Goal: Information Seeking & Learning: Learn about a topic

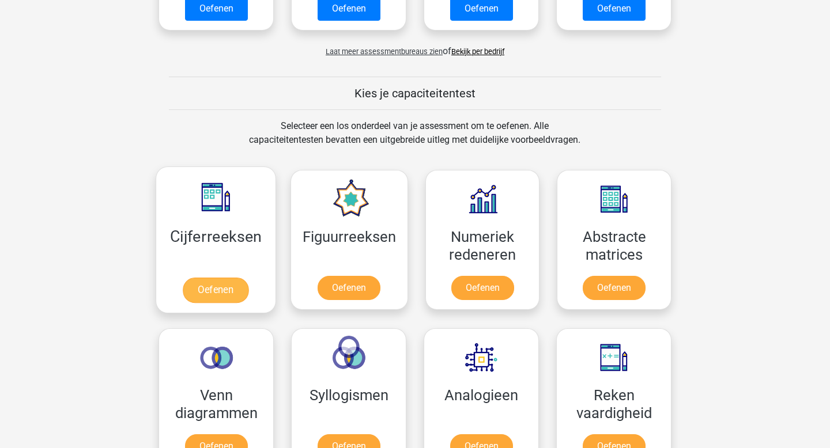
scroll to position [370, 0]
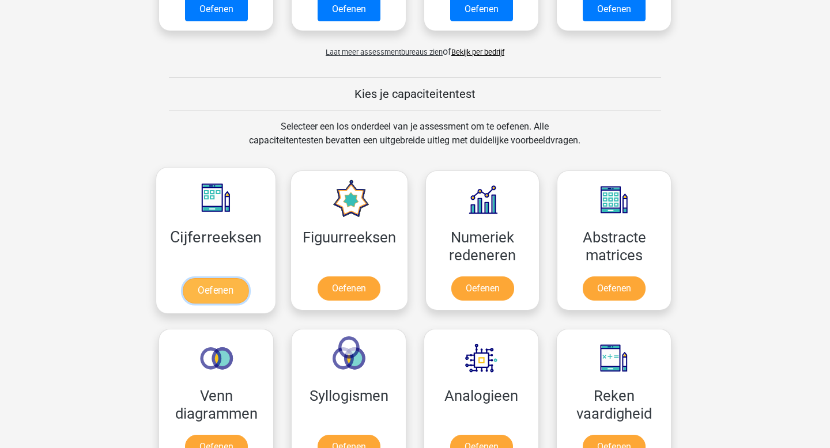
click at [216, 301] on link "Oefenen" at bounding box center [216, 290] width 66 height 25
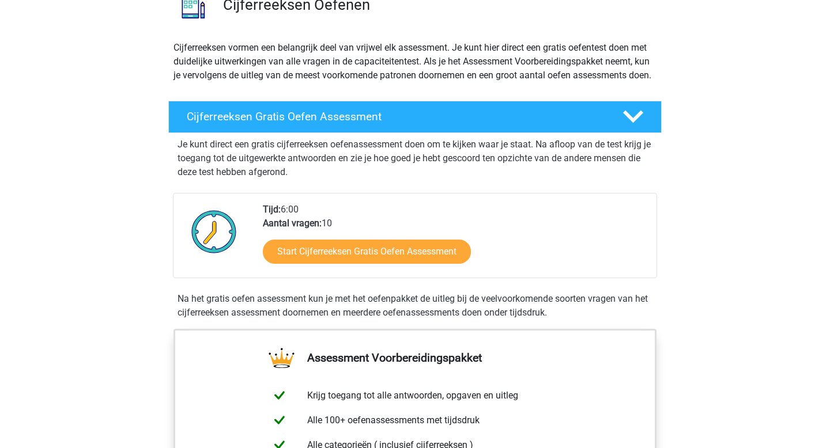
scroll to position [126, 0]
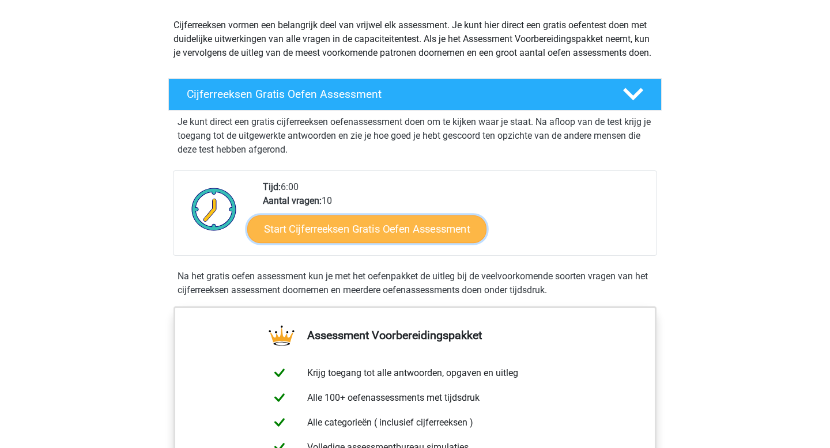
click at [337, 243] on link "Start Cijferreeksen Gratis Oefen Assessment" at bounding box center [366, 229] width 239 height 28
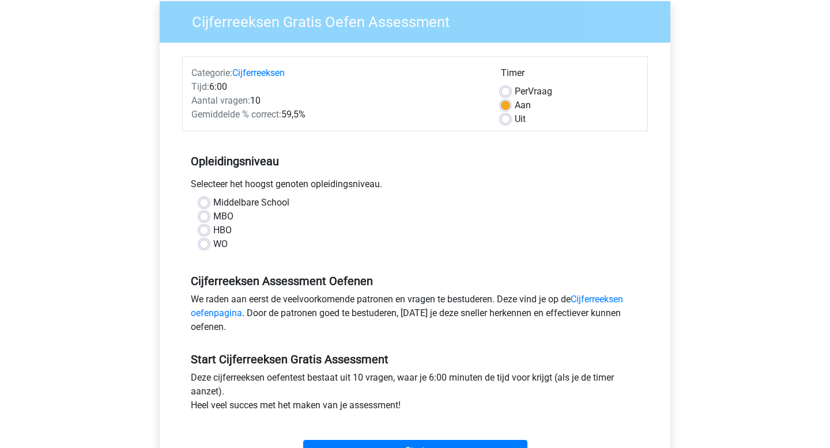
scroll to position [92, 0]
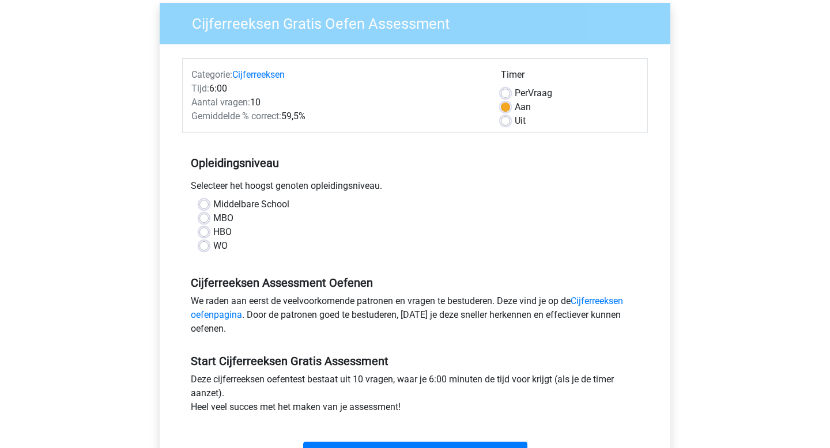
click at [213, 233] on label "HBO" at bounding box center [222, 232] width 18 height 14
click at [207, 233] on input "HBO" at bounding box center [203, 231] width 9 height 12
radio input "true"
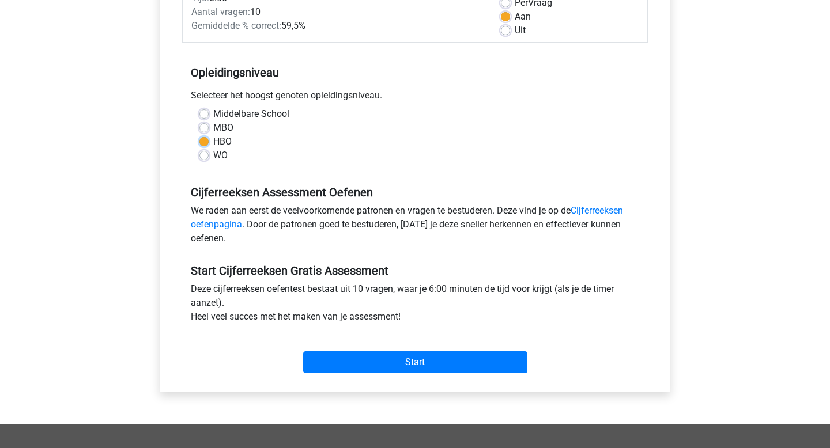
scroll to position [182, 0]
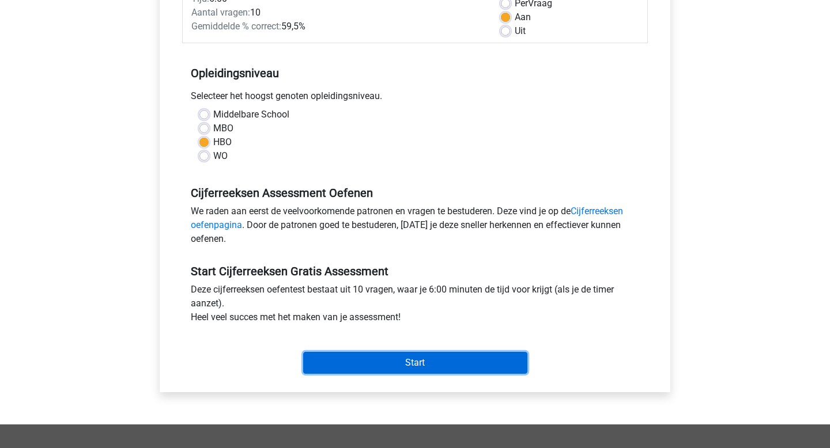
click at [410, 356] on input "Start" at bounding box center [415, 363] width 224 height 22
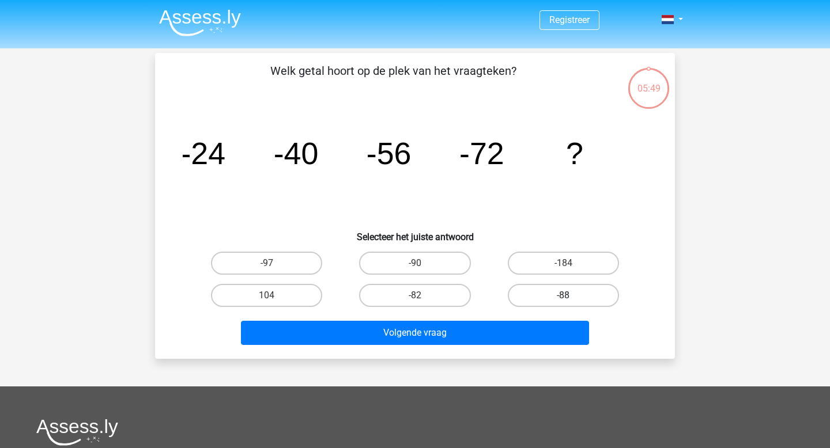
click at [532, 292] on label "-88" at bounding box center [563, 295] width 111 height 23
click at [563, 296] on input "-88" at bounding box center [566, 299] width 7 height 7
radio input "true"
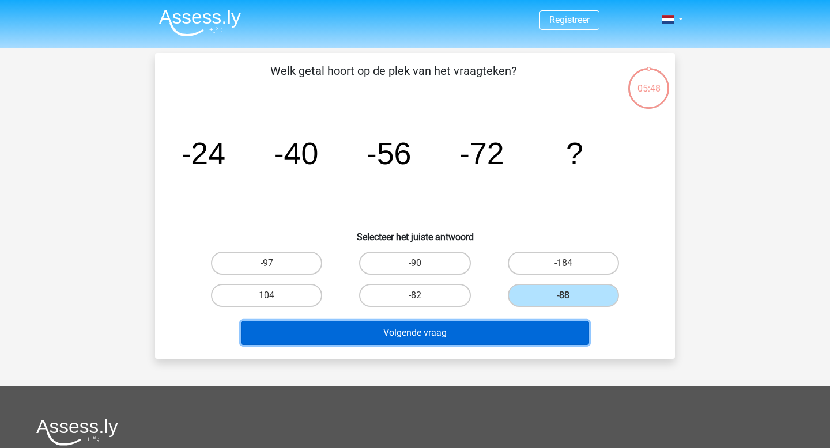
click at [487, 334] on button "Volgende vraag" at bounding box center [415, 333] width 349 height 24
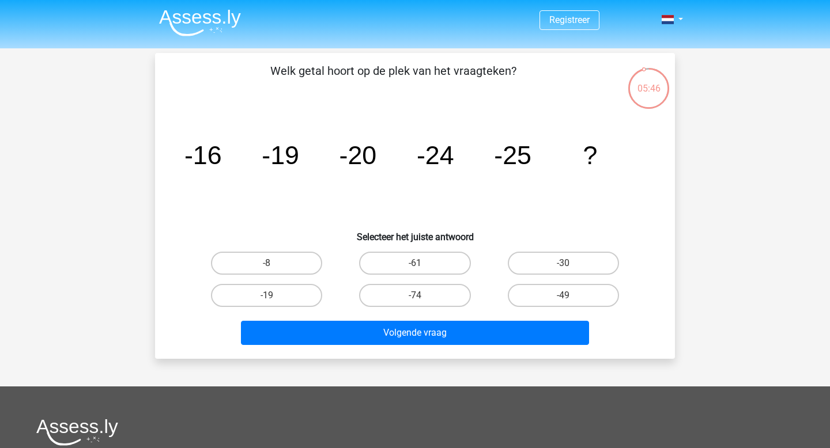
scroll to position [1, 0]
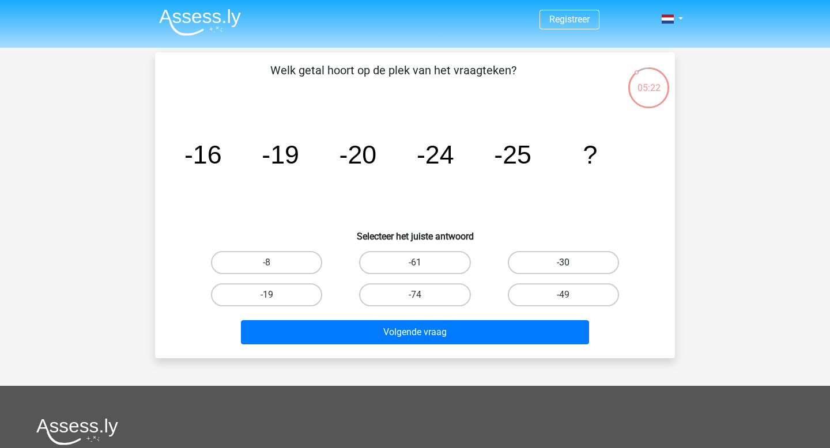
click at [551, 261] on label "-30" at bounding box center [563, 262] width 111 height 23
click at [563, 263] on input "-30" at bounding box center [566, 266] width 7 height 7
radio input "true"
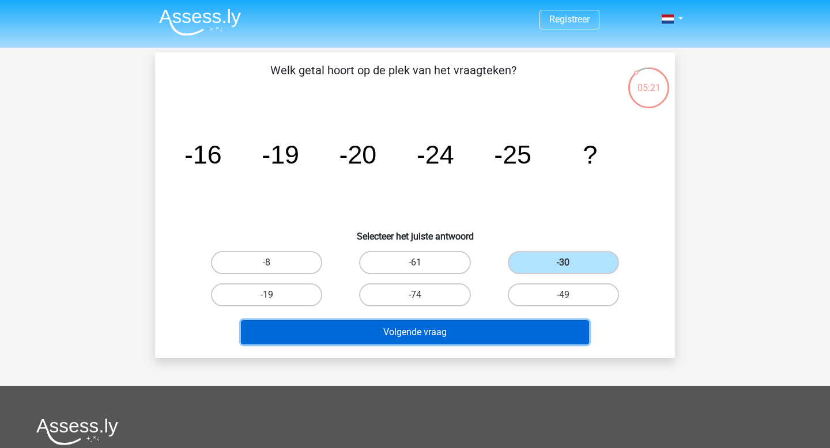
click at [523, 324] on button "Volgende vraag" at bounding box center [415, 332] width 349 height 24
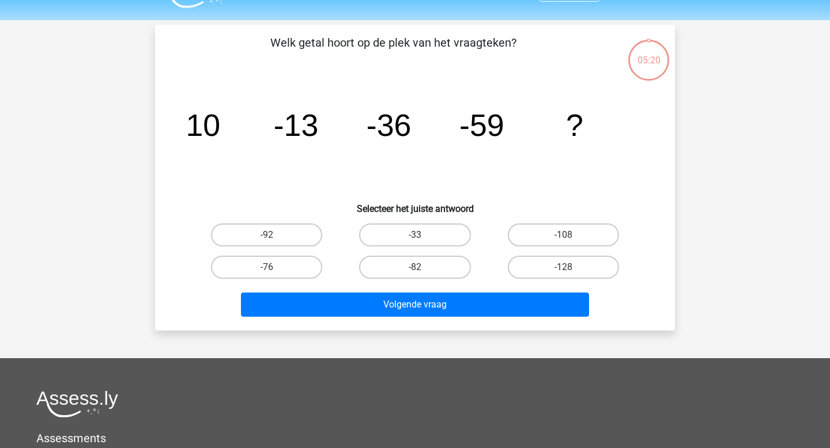
scroll to position [53, 0]
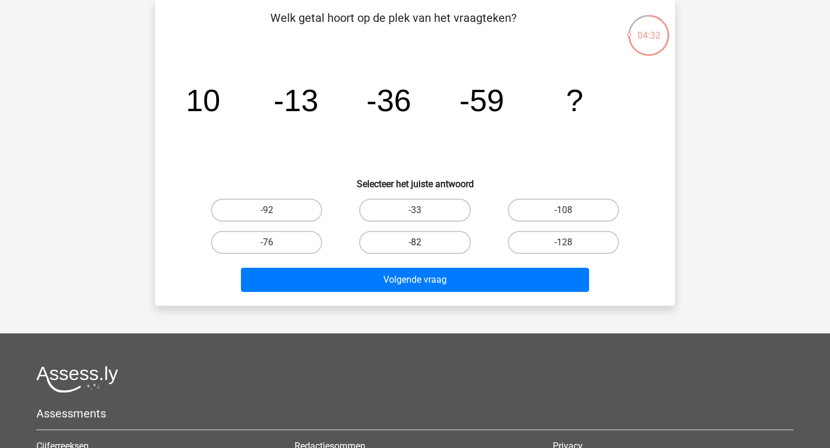
click at [407, 244] on label "-82" at bounding box center [414, 242] width 111 height 23
click at [415, 244] on input "-82" at bounding box center [418, 246] width 7 height 7
radio input "true"
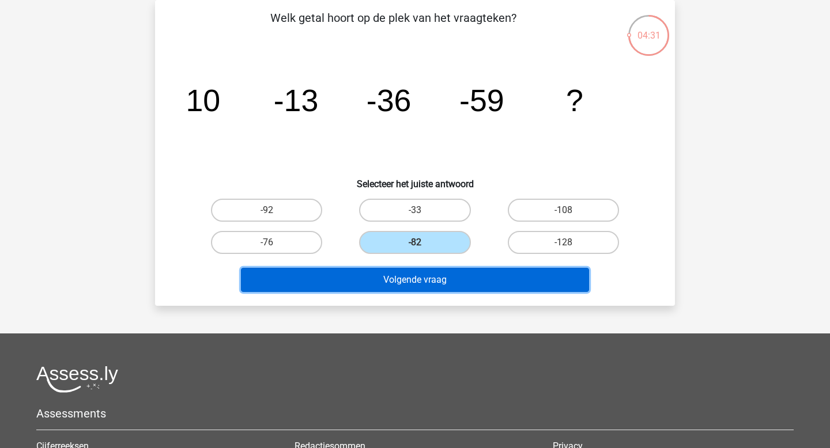
click at [420, 281] on button "Volgende vraag" at bounding box center [415, 280] width 349 height 24
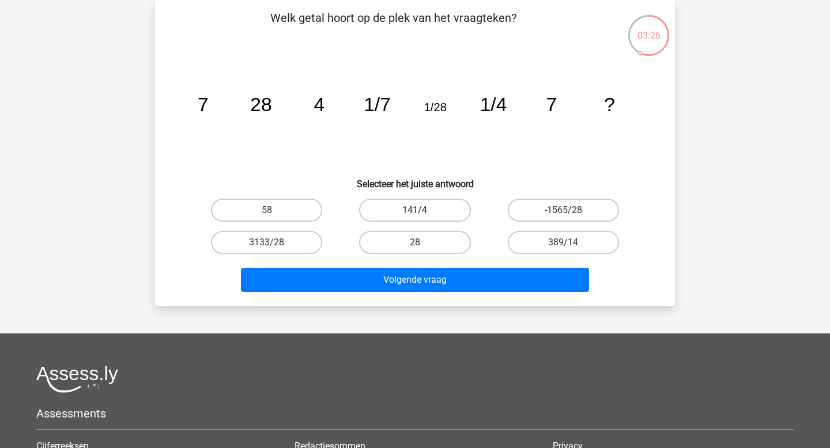
click at [414, 213] on label "141/4" at bounding box center [414, 210] width 111 height 23
click at [415, 213] on input "141/4" at bounding box center [418, 213] width 7 height 7
radio input "true"
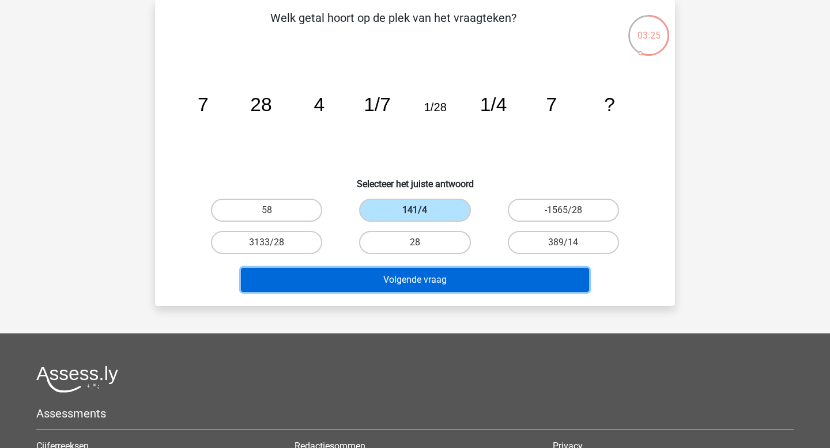
click at [432, 278] on button "Volgende vraag" at bounding box center [415, 280] width 349 height 24
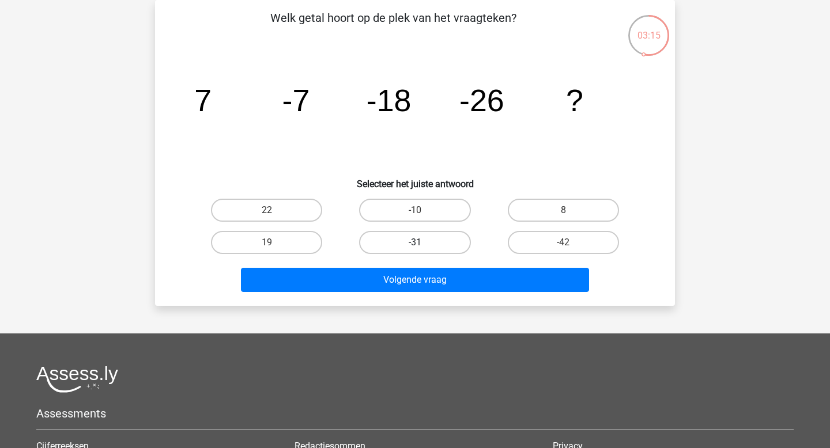
click at [425, 243] on label "-31" at bounding box center [414, 242] width 111 height 23
click at [422, 243] on input "-31" at bounding box center [418, 246] width 7 height 7
radio input "true"
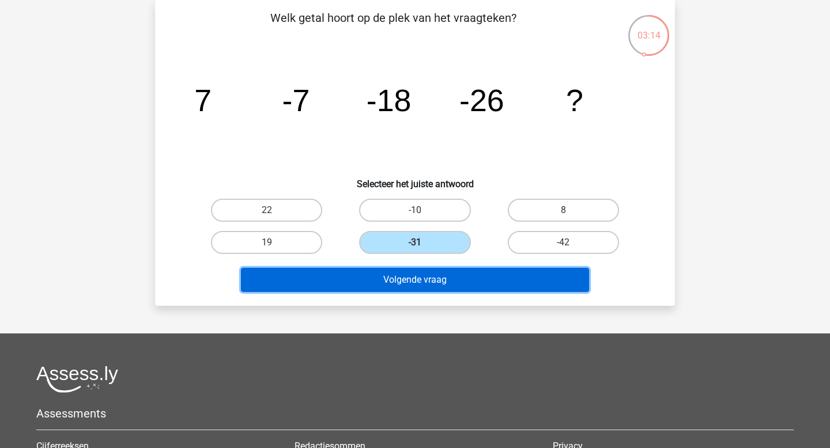
click at [426, 273] on button "Volgende vraag" at bounding box center [415, 280] width 349 height 24
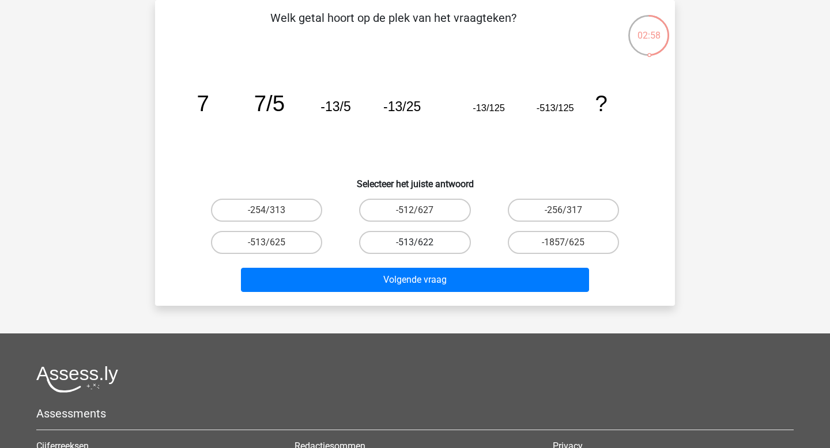
click at [424, 240] on label "-513/622" at bounding box center [414, 242] width 111 height 23
click at [422, 243] on input "-513/622" at bounding box center [418, 246] width 7 height 7
radio input "true"
click at [308, 243] on label "-513/625" at bounding box center [266, 242] width 111 height 23
click at [274, 243] on input "-513/625" at bounding box center [270, 246] width 7 height 7
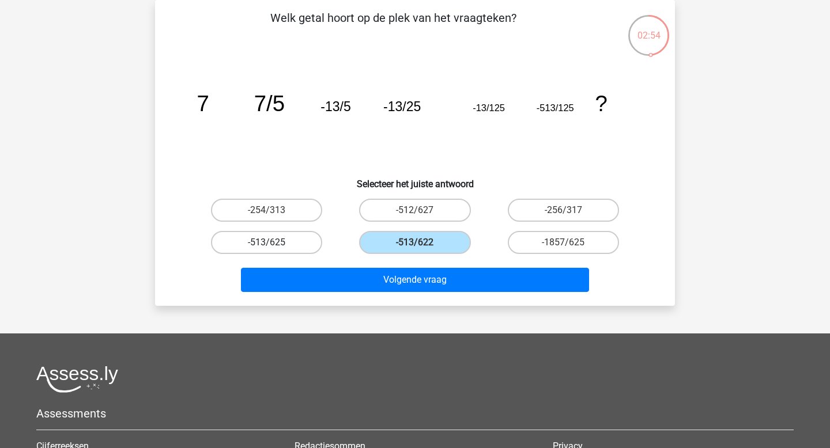
radio input "true"
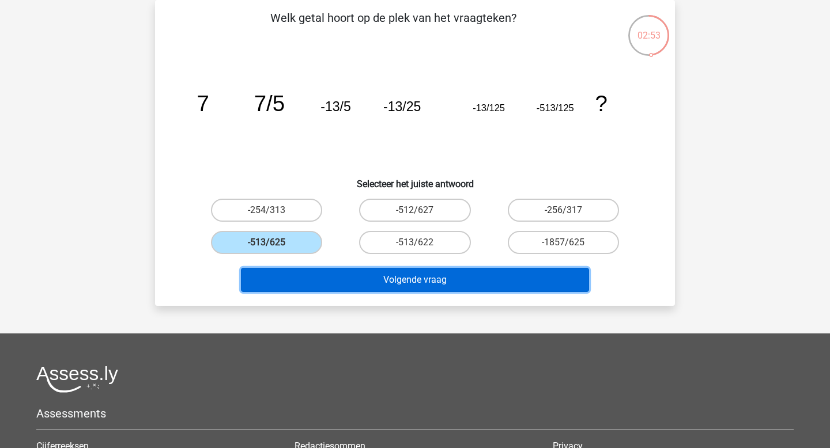
click at [365, 280] on button "Volgende vraag" at bounding box center [415, 280] width 349 height 24
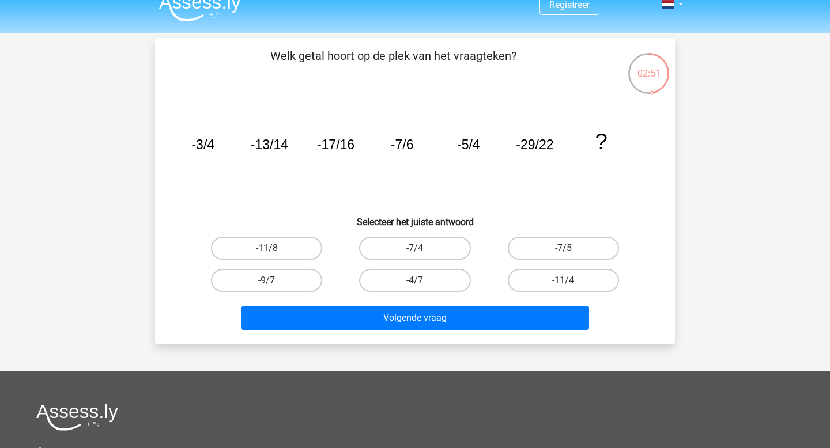
scroll to position [16, 0]
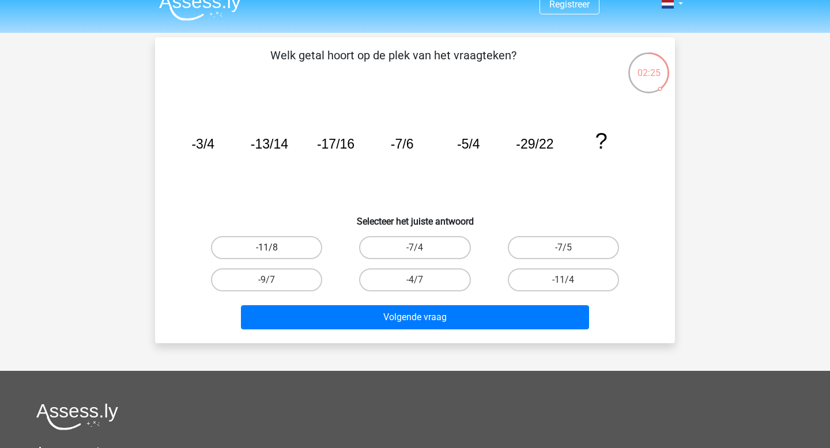
click at [272, 256] on label "-11/8" at bounding box center [266, 247] width 111 height 23
click at [272, 255] on input "-11/8" at bounding box center [270, 251] width 7 height 7
radio input "true"
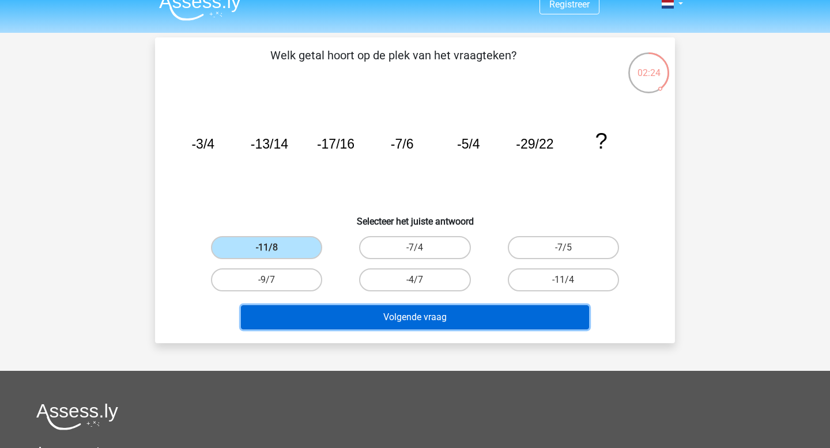
click at [405, 321] on button "Volgende vraag" at bounding box center [415, 317] width 349 height 24
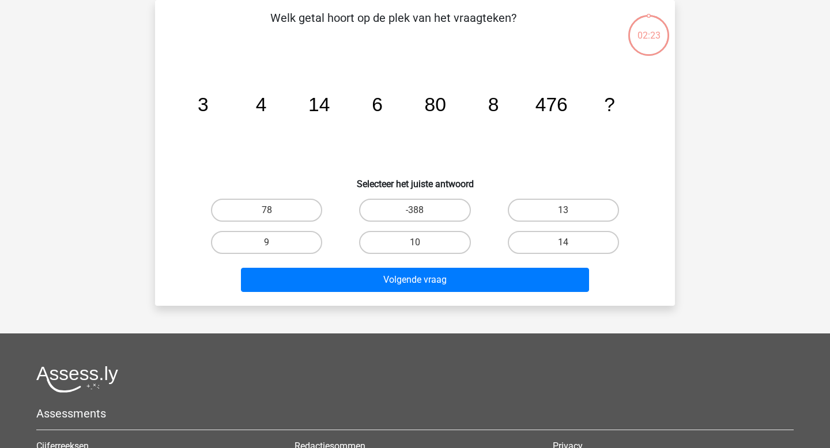
scroll to position [34, 0]
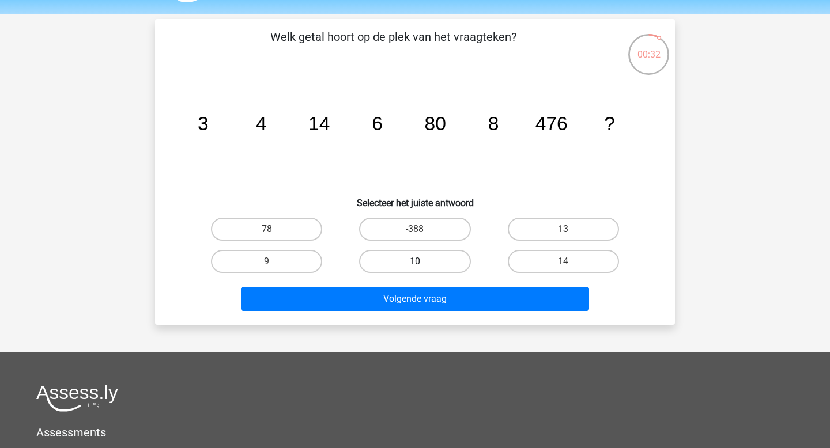
click at [452, 261] on label "10" at bounding box center [414, 261] width 111 height 23
click at [422, 262] on input "10" at bounding box center [418, 265] width 7 height 7
radio input "true"
click at [454, 285] on div "Volgende vraag" at bounding box center [414, 297] width 483 height 38
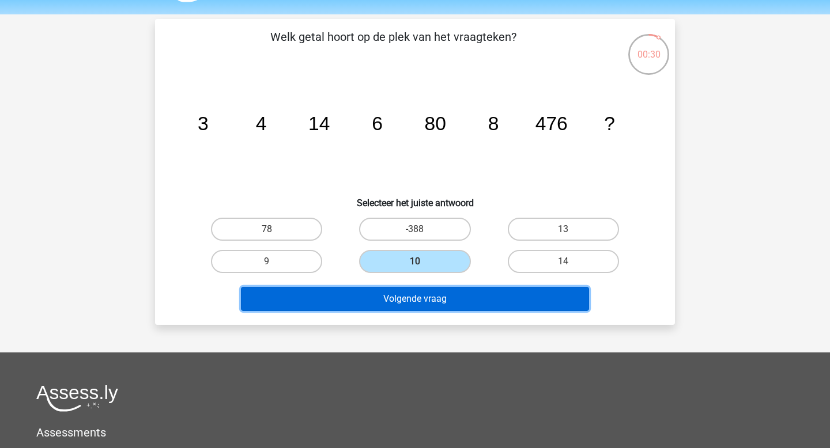
click at [453, 295] on button "Volgende vraag" at bounding box center [415, 299] width 349 height 24
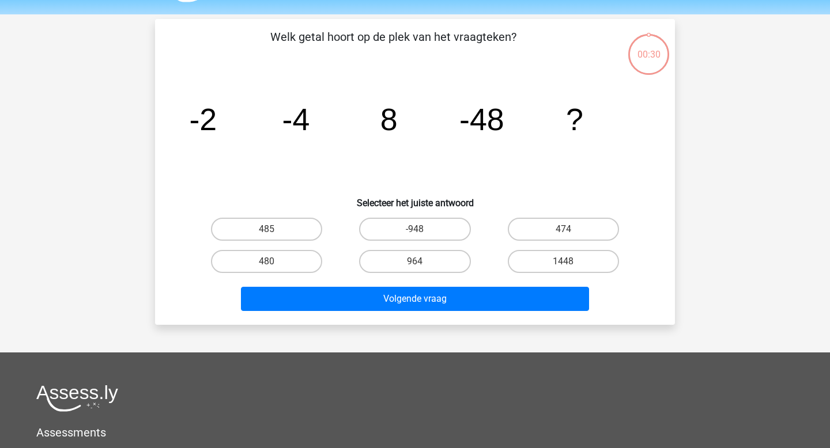
scroll to position [53, 0]
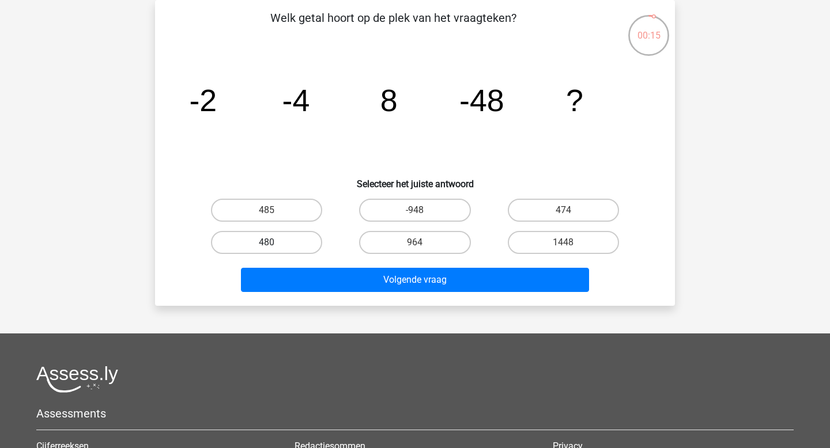
click at [259, 247] on label "480" at bounding box center [266, 242] width 111 height 23
click at [267, 247] on input "480" at bounding box center [270, 246] width 7 height 7
radio input "true"
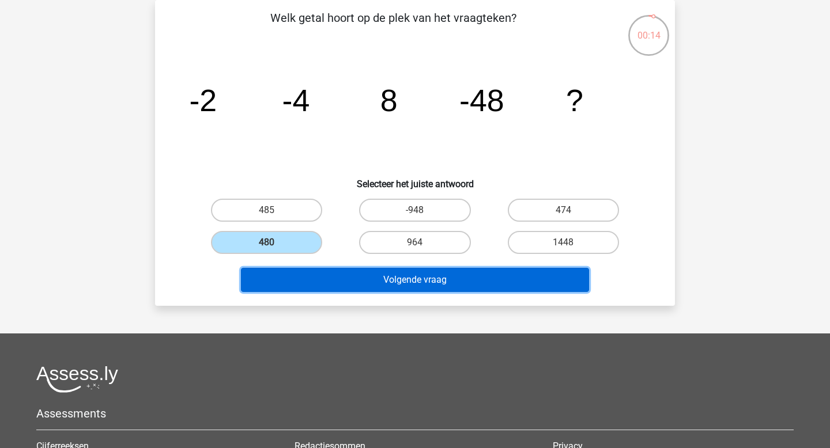
click at [364, 278] on button "Volgende vraag" at bounding box center [415, 280] width 349 height 24
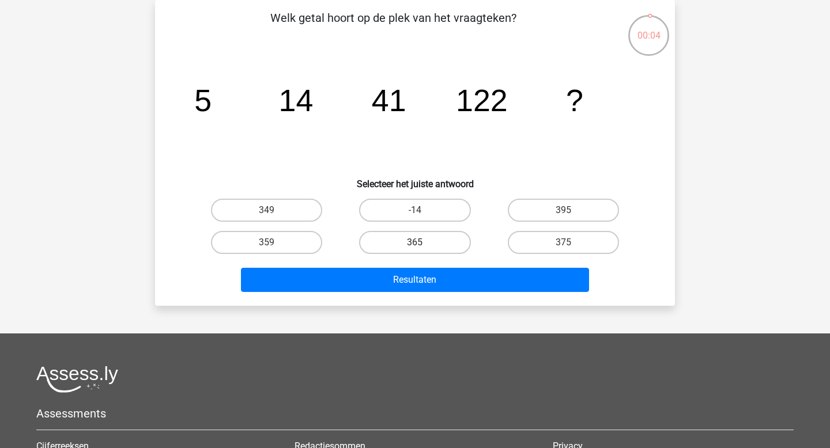
click at [388, 247] on label "365" at bounding box center [414, 242] width 111 height 23
click at [415, 247] on input "365" at bounding box center [418, 246] width 7 height 7
radio input "true"
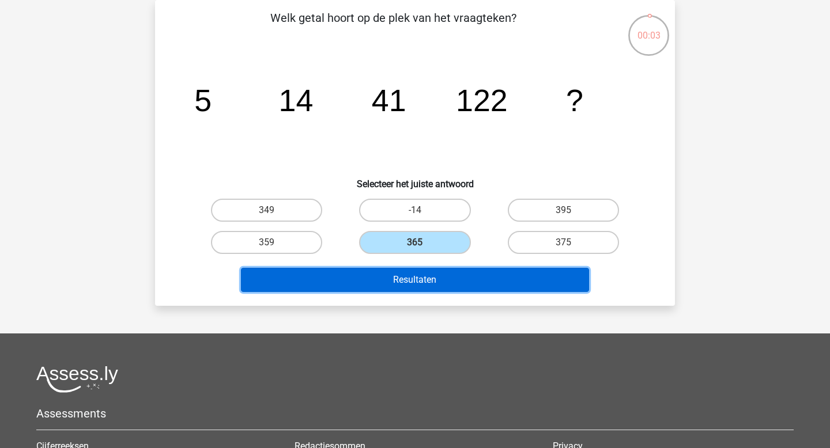
click at [388, 279] on button "Resultaten" at bounding box center [415, 280] width 349 height 24
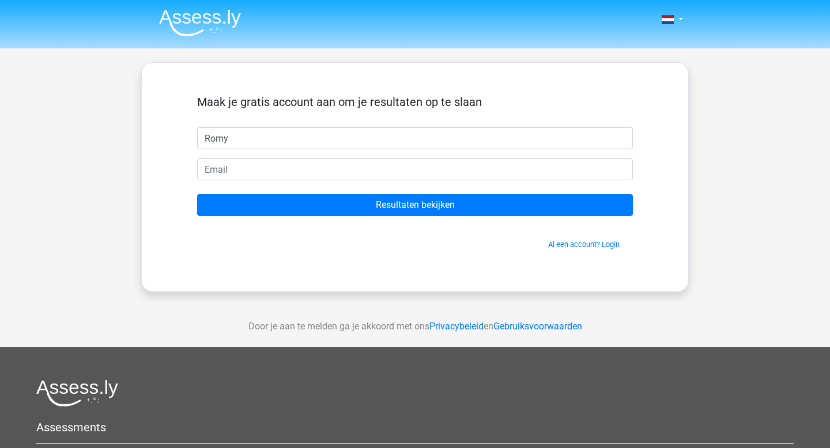
type input "Romy"
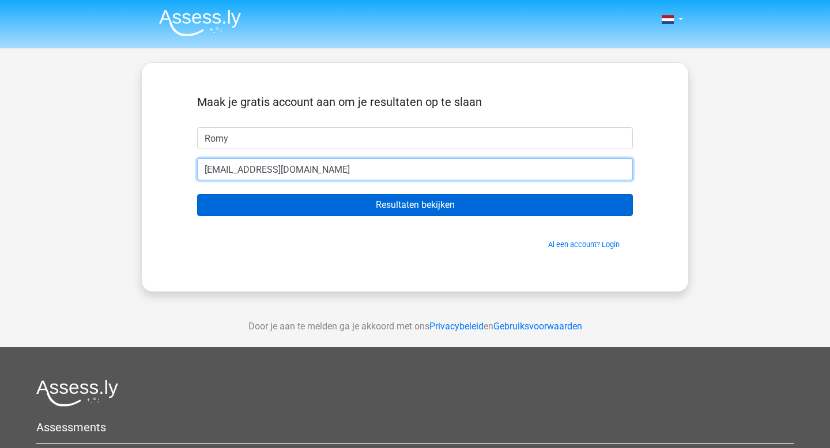
type input "[EMAIL_ADDRESS][DOMAIN_NAME]"
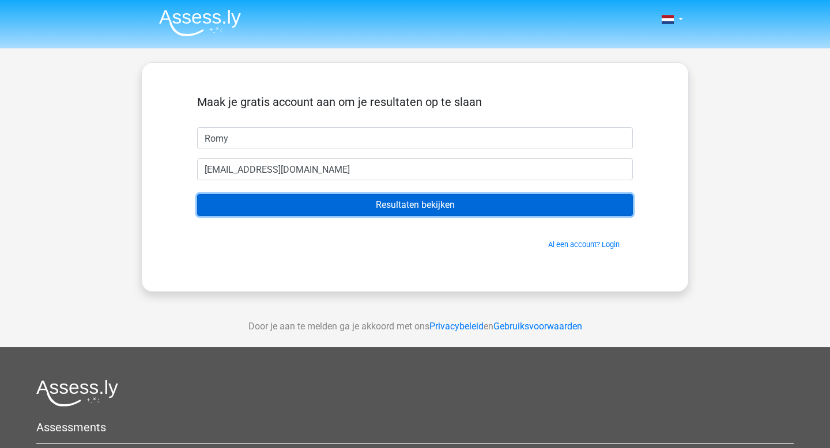
click at [467, 202] on input "Resultaten bekijken" at bounding box center [415, 205] width 436 height 22
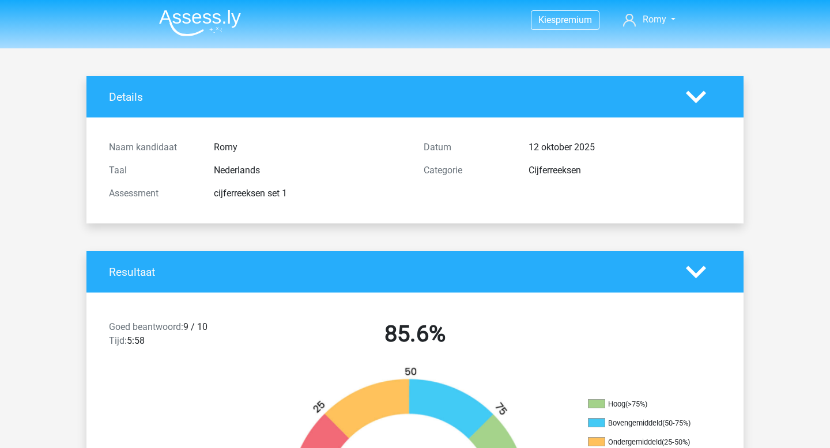
click at [201, 16] on img at bounding box center [200, 22] width 82 height 27
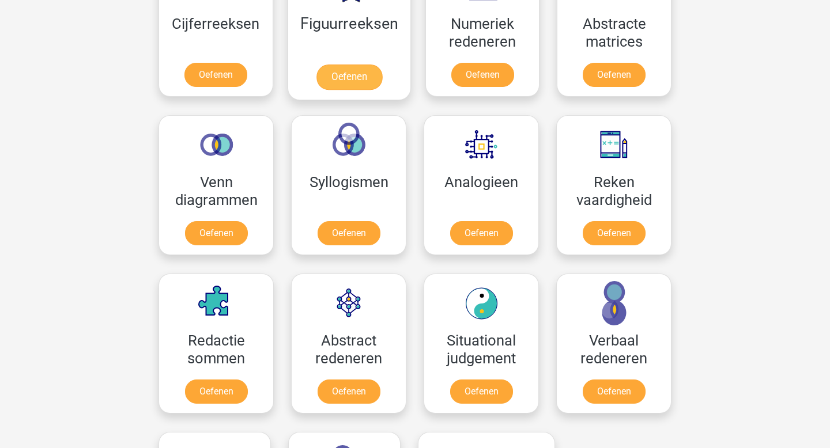
scroll to position [584, 0]
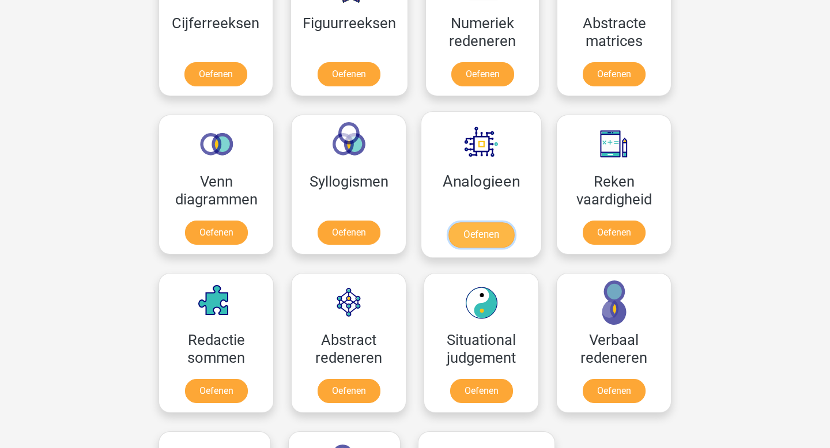
click at [471, 240] on link "Oefenen" at bounding box center [481, 234] width 66 height 25
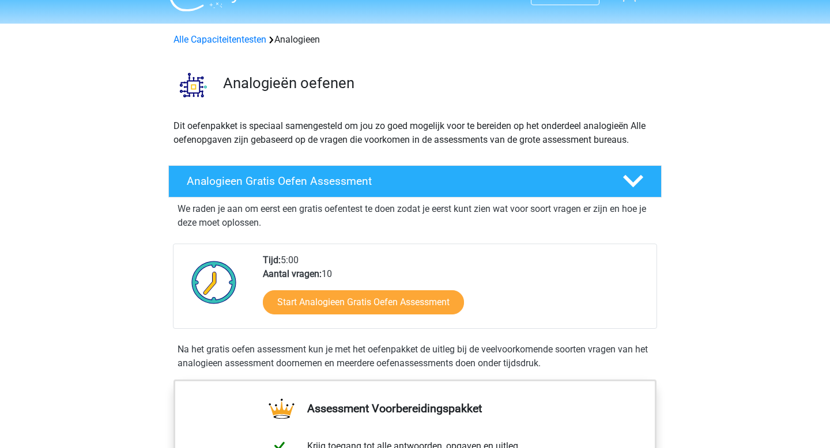
scroll to position [24, 0]
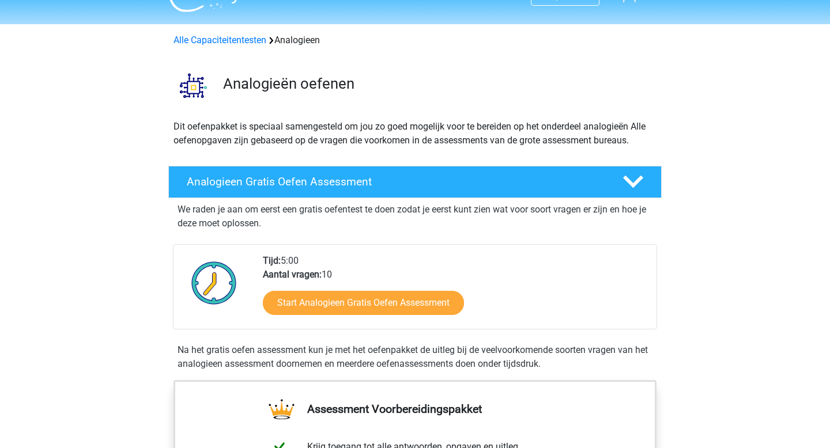
click at [425, 286] on div "Start Analogieen Gratis Oefen Assessment" at bounding box center [455, 305] width 384 height 47
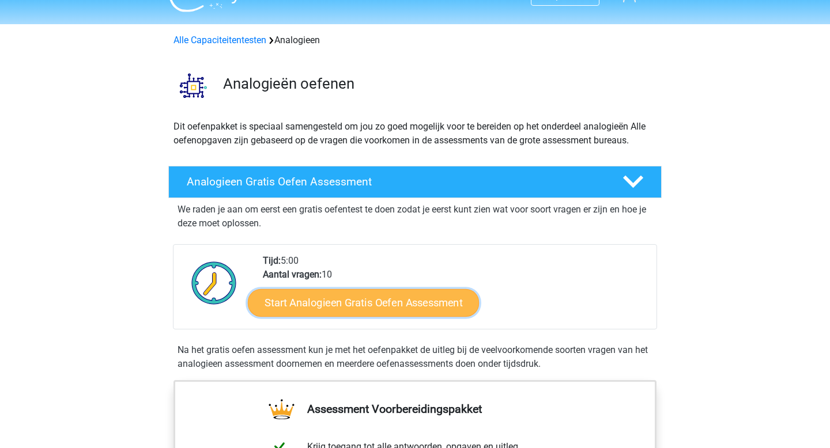
click at [410, 312] on link "Start Analogieen Gratis Oefen Assessment" at bounding box center [363, 303] width 231 height 28
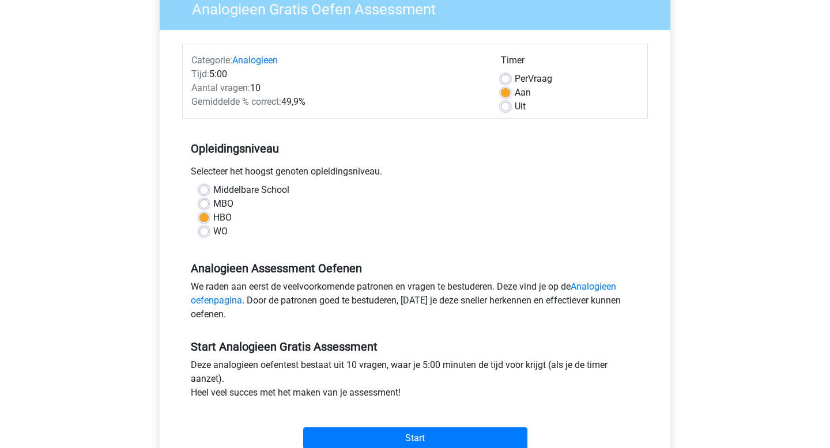
scroll to position [312, 0]
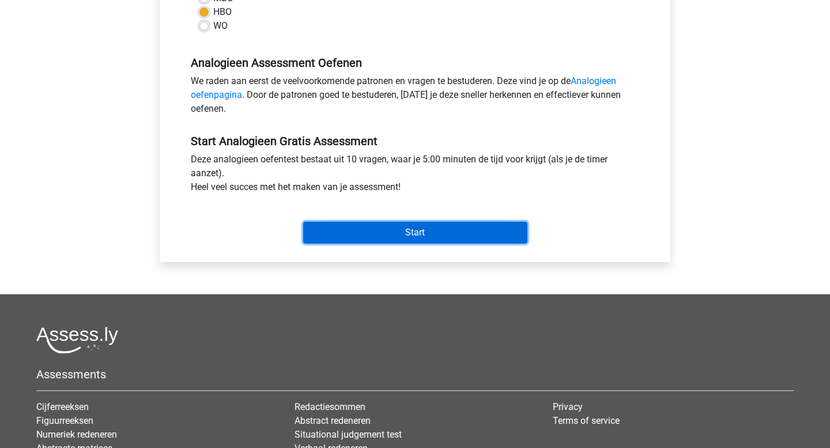
click at [437, 231] on input "Start" at bounding box center [415, 233] width 224 height 22
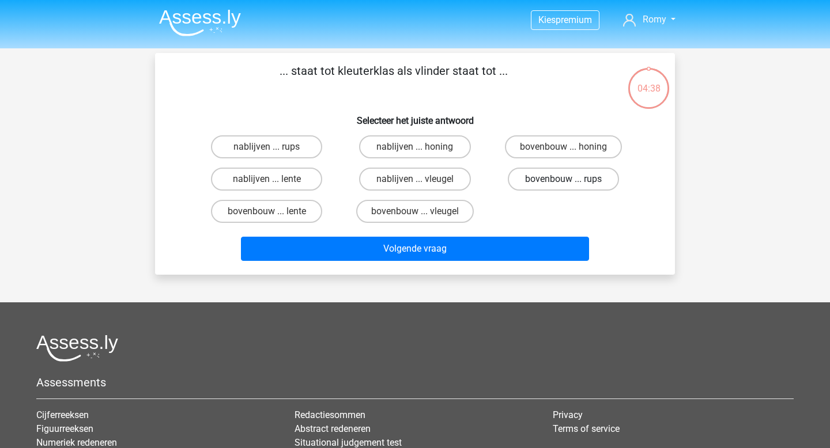
click at [548, 175] on label "bovenbouw ... rups" at bounding box center [563, 179] width 111 height 23
click at [563, 179] on input "bovenbouw ... rups" at bounding box center [566, 182] width 7 height 7
radio input "true"
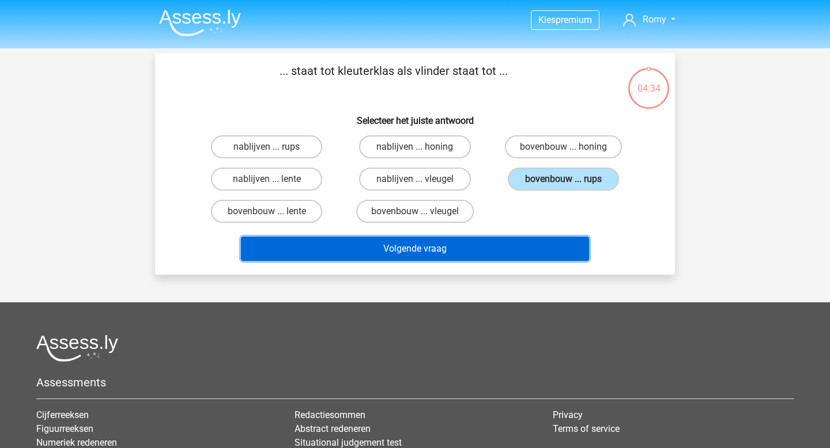
click at [507, 247] on button "Volgende vraag" at bounding box center [415, 249] width 349 height 24
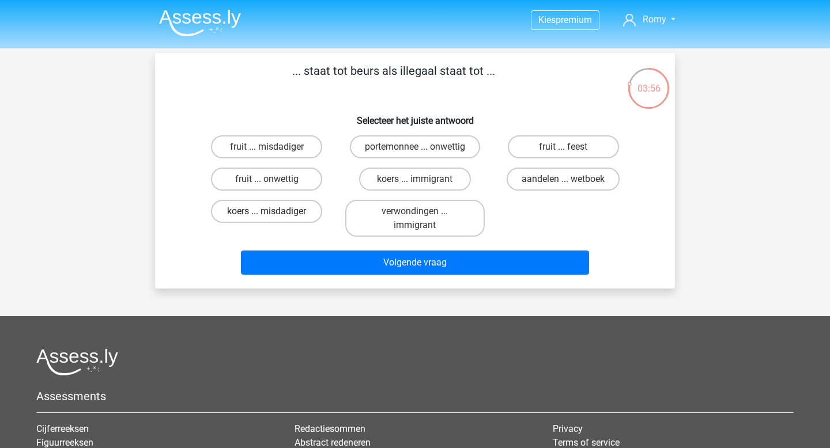
click at [286, 213] on label "koers ... misdadiger" at bounding box center [266, 211] width 111 height 23
click at [274, 213] on input "koers ... misdadiger" at bounding box center [270, 215] width 7 height 7
radio input "true"
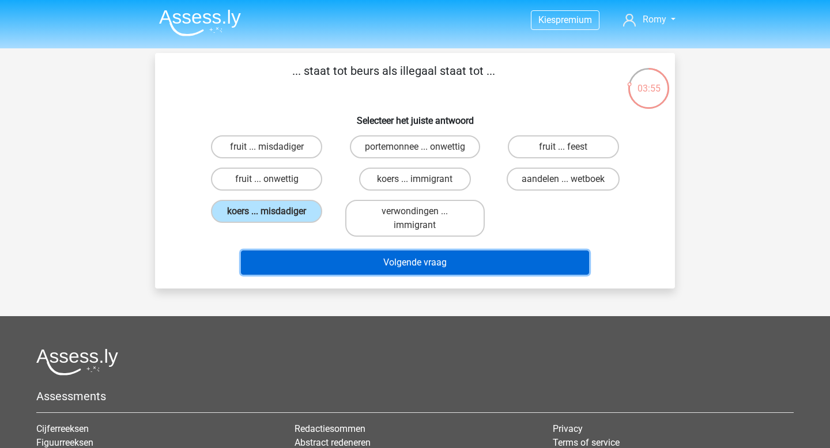
click at [459, 274] on button "Volgende vraag" at bounding box center [415, 263] width 349 height 24
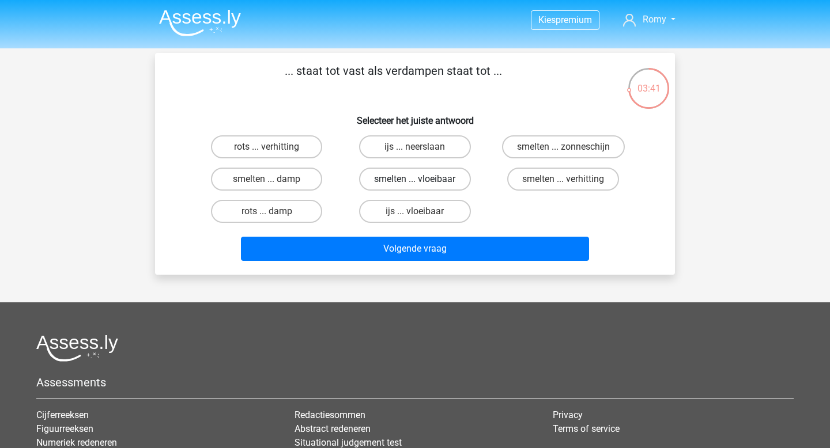
click at [433, 182] on label "smelten ... vloeibaar" at bounding box center [414, 179] width 111 height 23
click at [422, 182] on input "smelten ... vloeibaar" at bounding box center [418, 182] width 7 height 7
radio input "true"
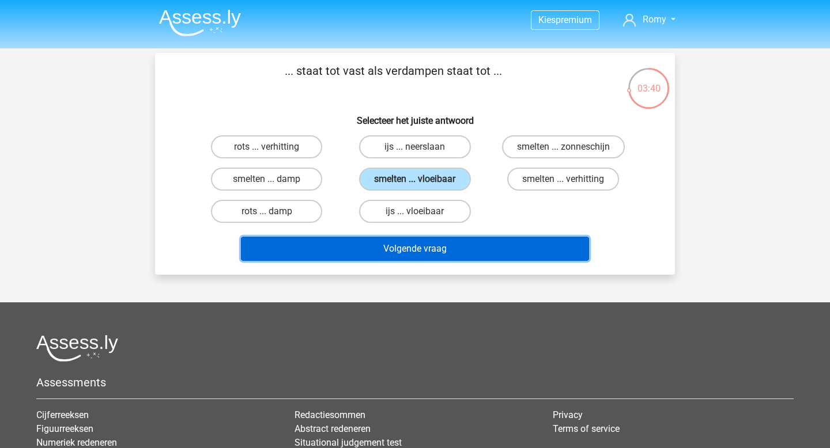
click at [440, 245] on button "Volgende vraag" at bounding box center [415, 249] width 349 height 24
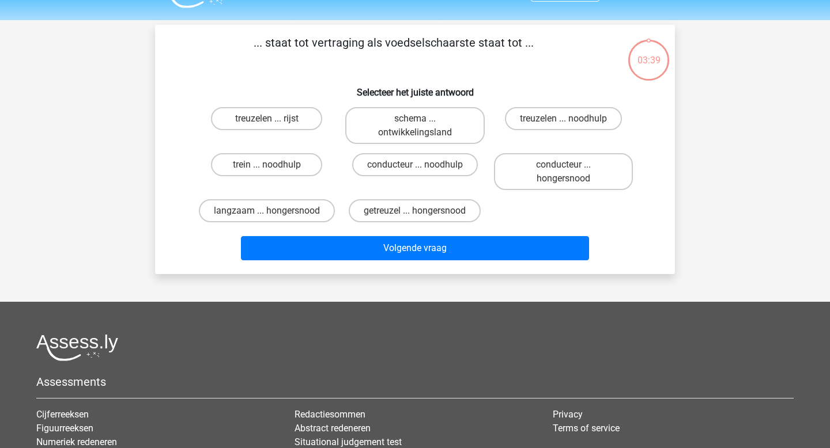
scroll to position [53, 0]
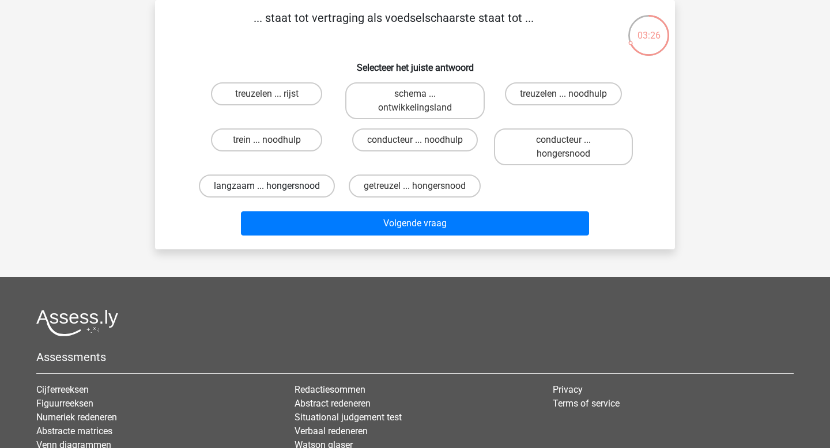
click at [275, 182] on label "langzaam ... hongersnood" at bounding box center [267, 186] width 136 height 23
click at [274, 186] on input "langzaam ... hongersnood" at bounding box center [270, 189] width 7 height 7
radio input "true"
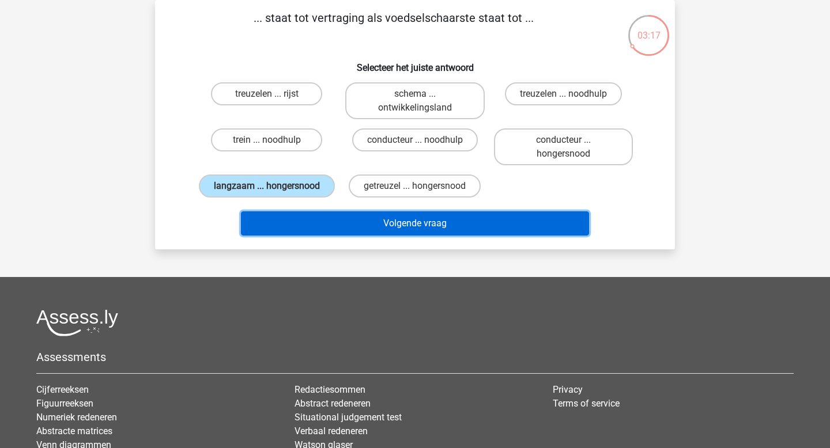
click at [356, 217] on button "Volgende vraag" at bounding box center [415, 224] width 349 height 24
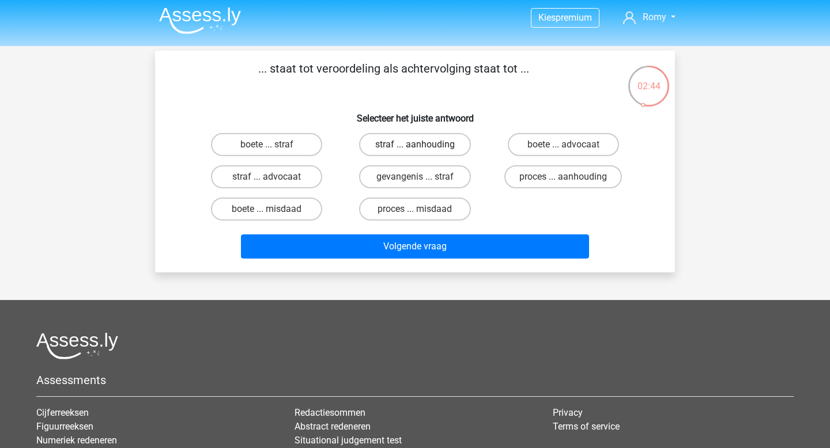
scroll to position [0, 0]
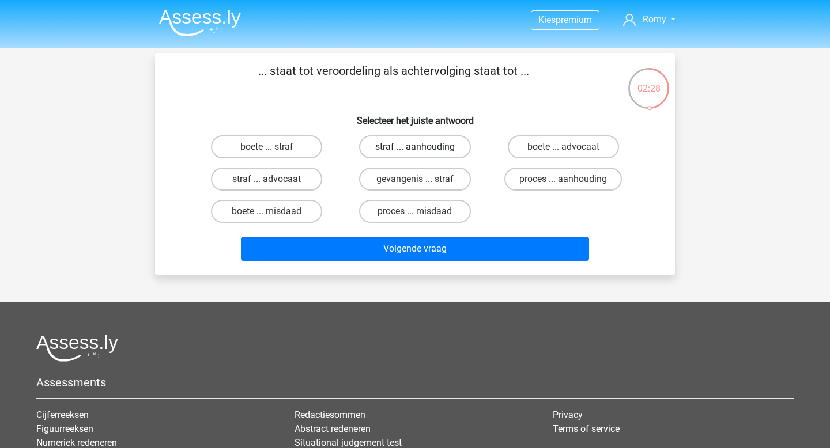
click at [446, 149] on label "straf ... aanhouding" at bounding box center [414, 146] width 111 height 23
click at [422, 149] on input "straf ... aanhouding" at bounding box center [418, 150] width 7 height 7
radio input "true"
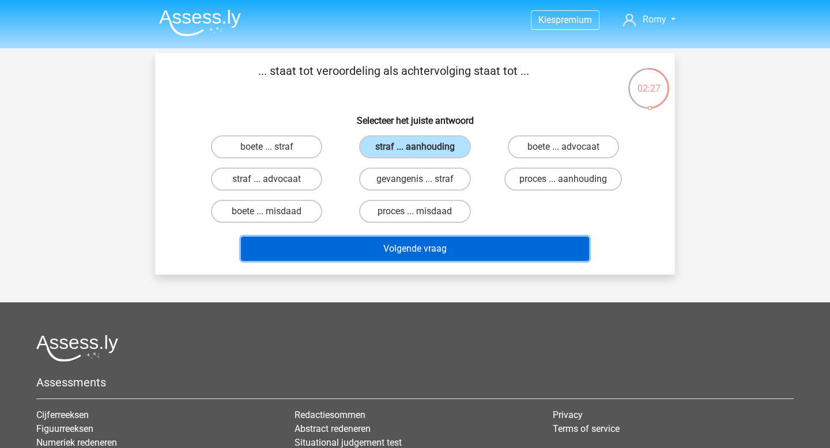
click at [439, 246] on button "Volgende vraag" at bounding box center [415, 249] width 349 height 24
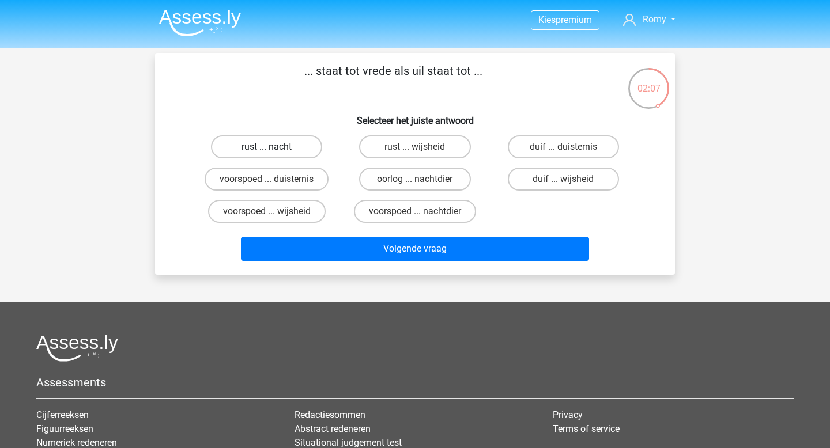
click at [281, 149] on label "rust ... nacht" at bounding box center [266, 146] width 111 height 23
click at [274, 149] on input "rust ... nacht" at bounding box center [270, 150] width 7 height 7
radio input "true"
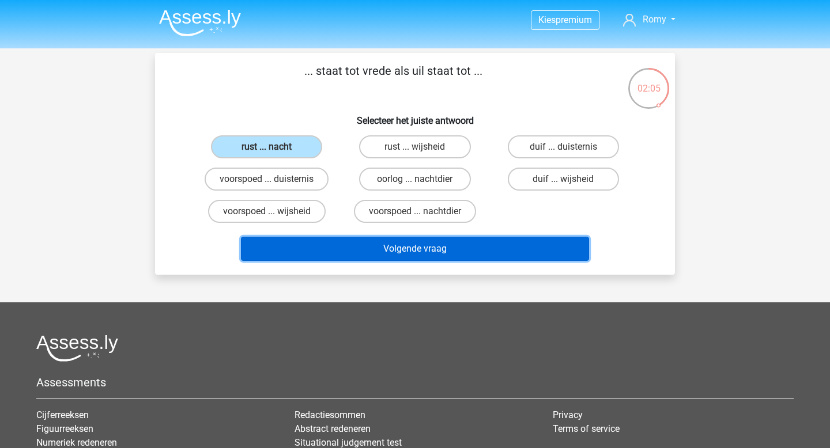
click at [400, 240] on button "Volgende vraag" at bounding box center [415, 249] width 349 height 24
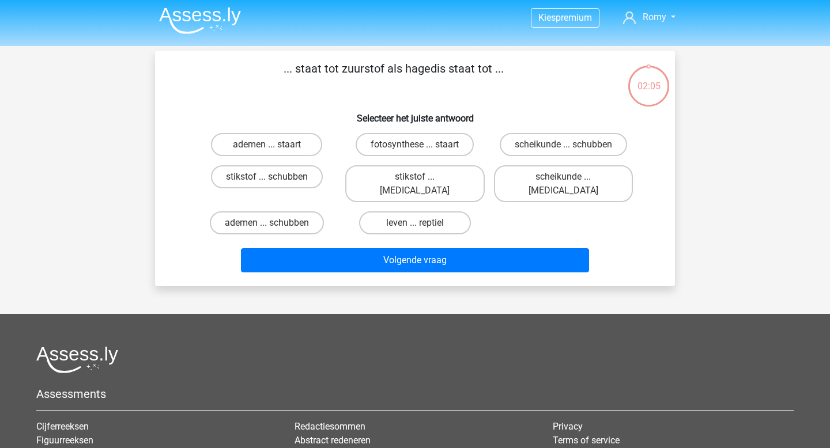
scroll to position [2, 0]
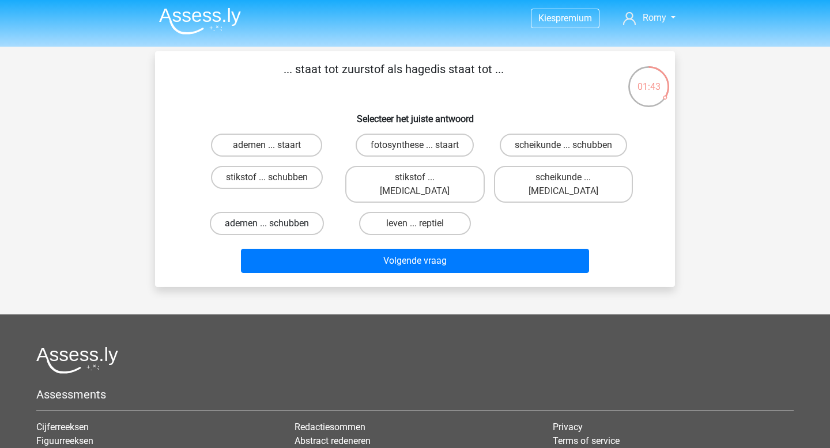
click at [258, 212] on label "ademen ... schubben" at bounding box center [267, 223] width 114 height 23
click at [267, 224] on input "ademen ... schubben" at bounding box center [270, 227] width 7 height 7
radio input "true"
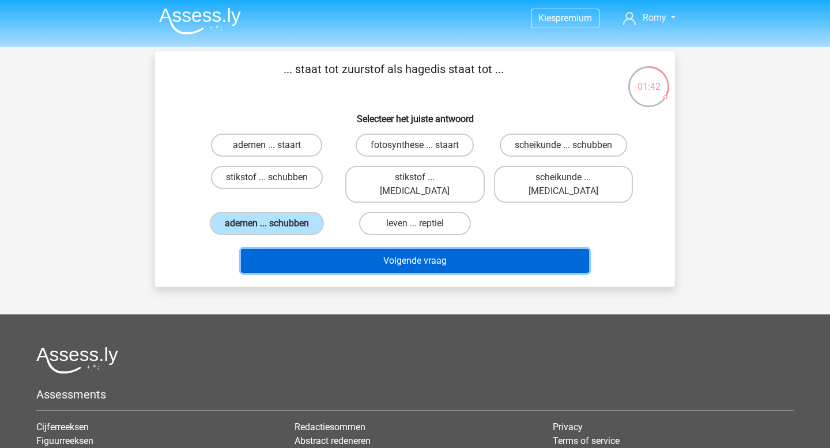
click at [355, 249] on button "Volgende vraag" at bounding box center [415, 261] width 349 height 24
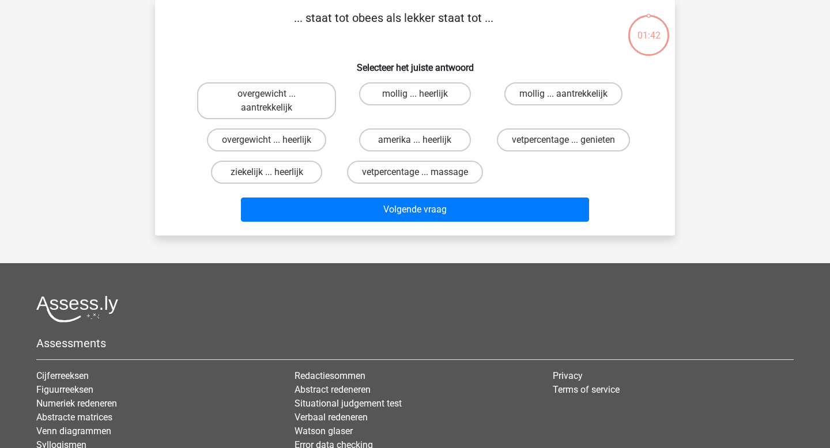
scroll to position [0, 0]
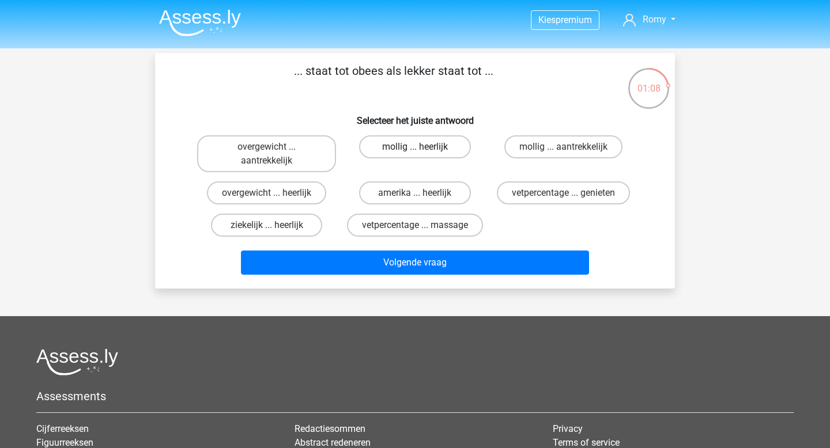
click at [394, 151] on label "mollig ... heerlijk" at bounding box center [414, 146] width 111 height 23
click at [415, 151] on input "mollig ... heerlijk" at bounding box center [418, 150] width 7 height 7
radio input "true"
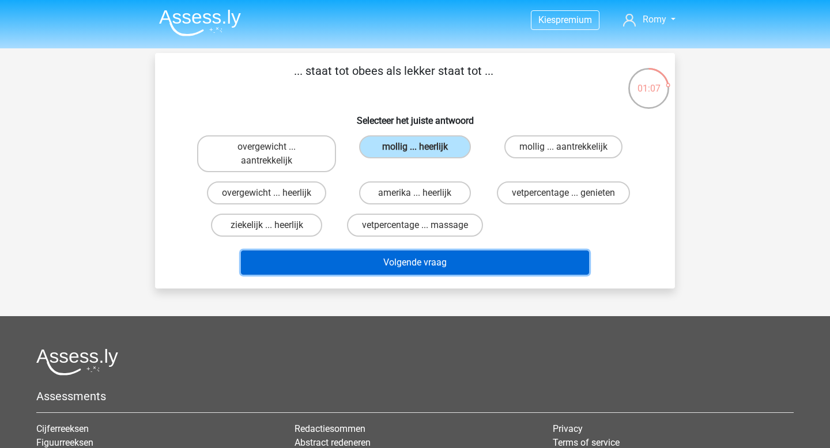
click at [432, 259] on button "Volgende vraag" at bounding box center [415, 263] width 349 height 24
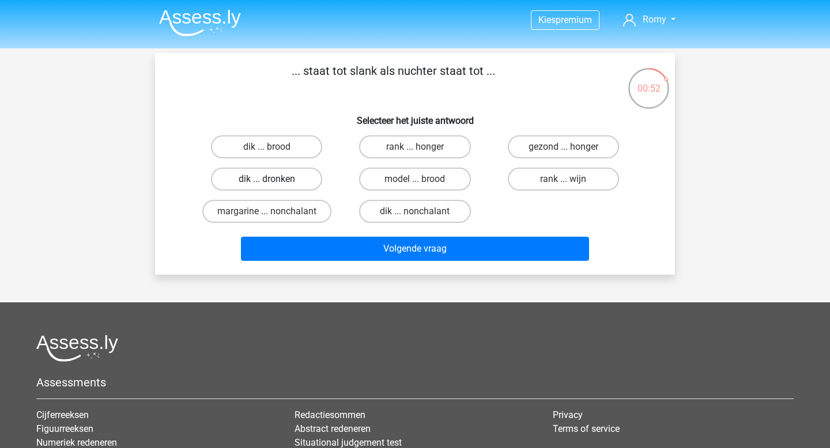
click at [262, 182] on label "dik ... dronken" at bounding box center [266, 179] width 111 height 23
click at [267, 182] on input "dik ... dronken" at bounding box center [270, 182] width 7 height 7
radio input "true"
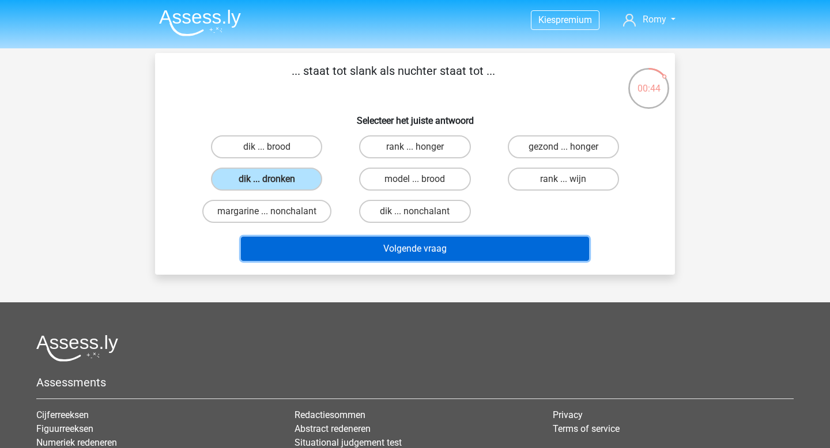
click at [389, 250] on button "Volgende vraag" at bounding box center [415, 249] width 349 height 24
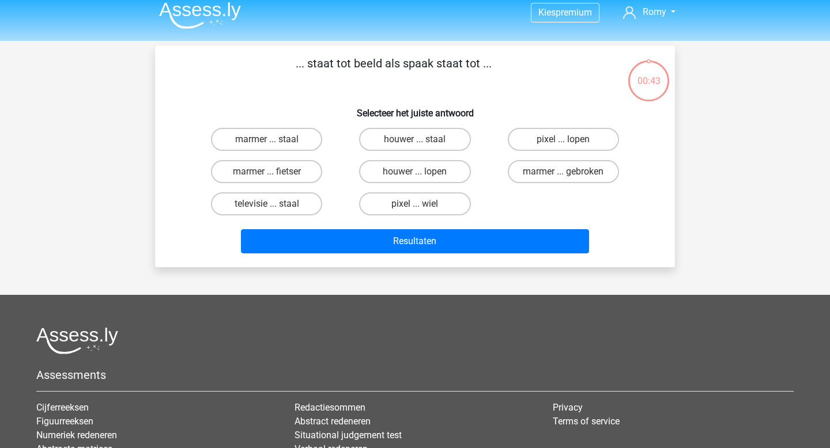
scroll to position [1, 0]
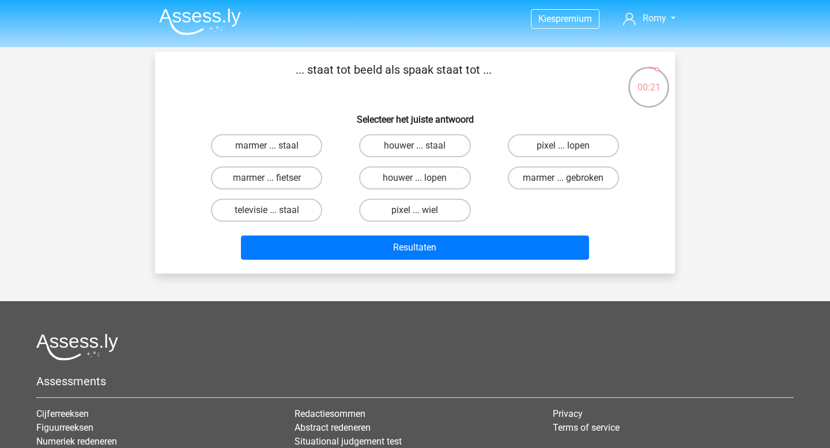
click at [419, 215] on input "pixel ... wiel" at bounding box center [418, 213] width 7 height 7
radio input "true"
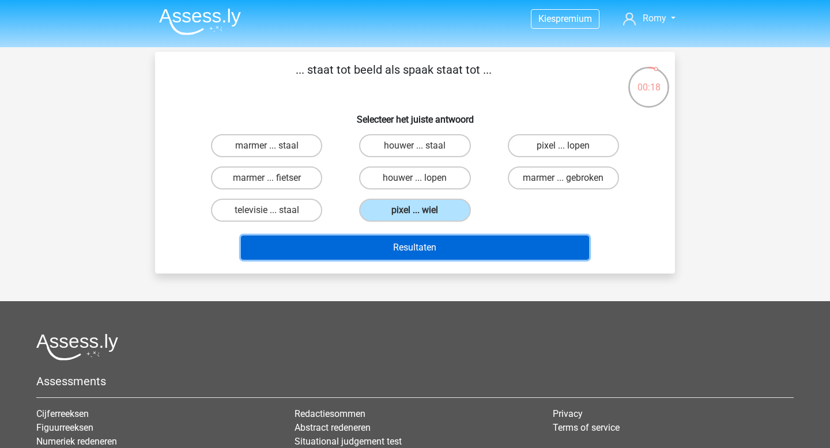
click at [403, 239] on button "Resultaten" at bounding box center [415, 248] width 349 height 24
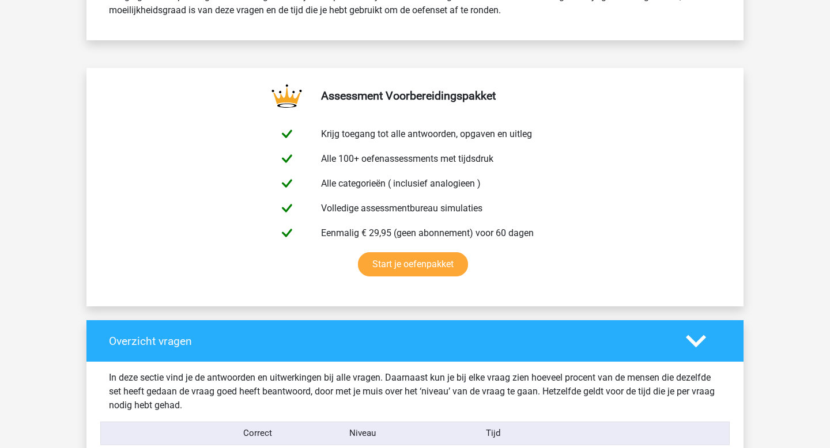
scroll to position [553, 0]
